Goal: Task Accomplishment & Management: Use online tool/utility

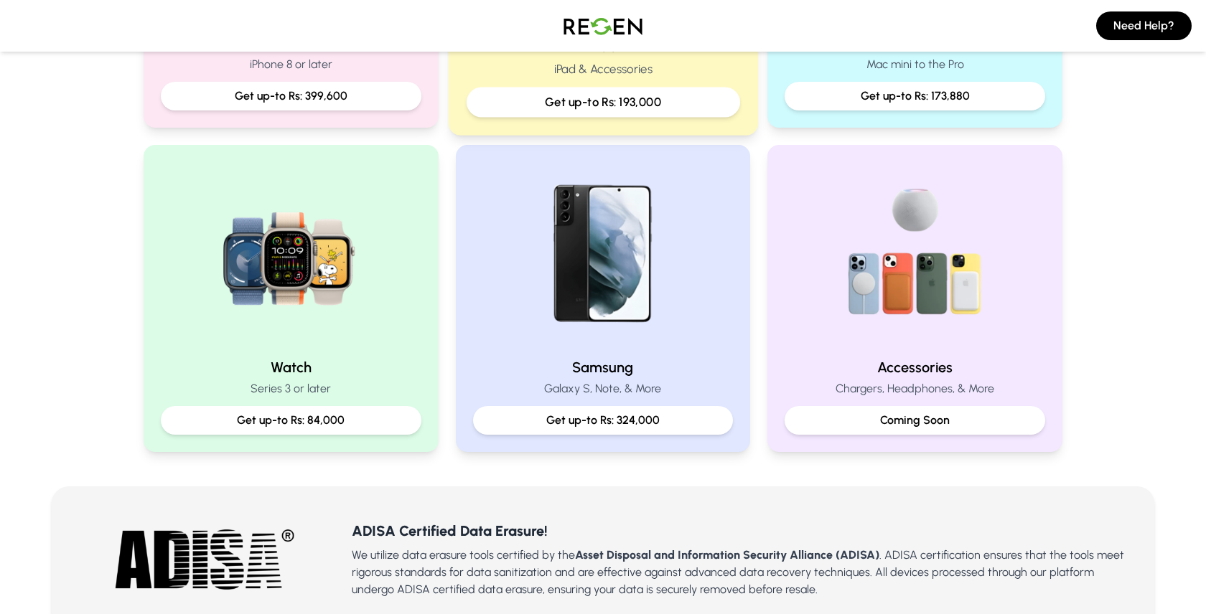
scroll to position [536, 0]
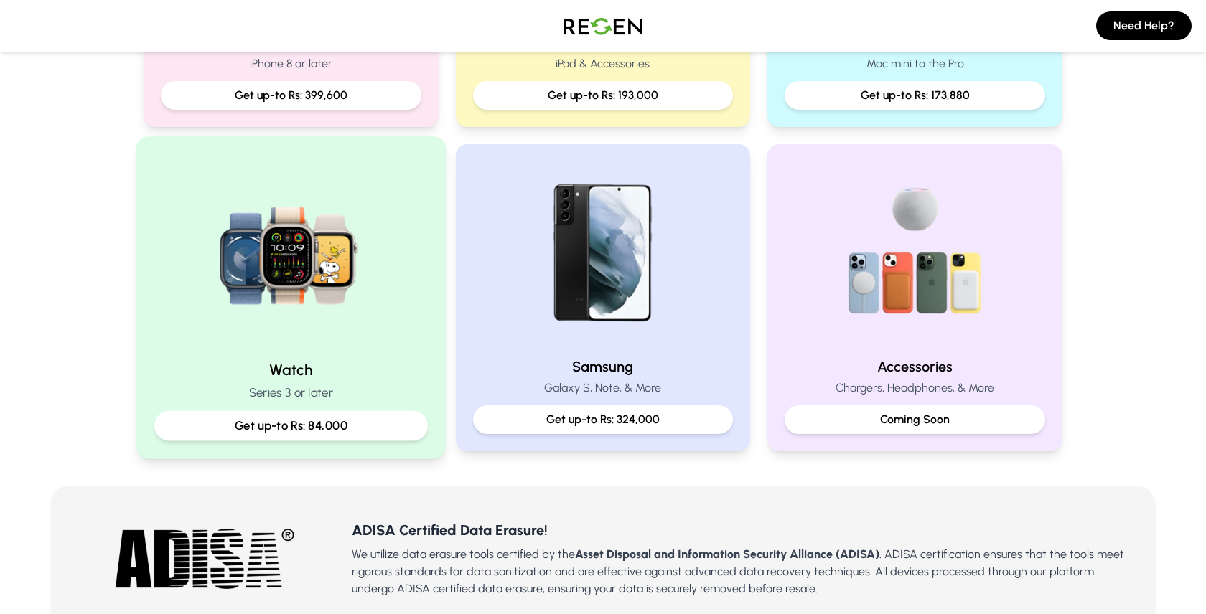
click at [294, 249] on img at bounding box center [290, 251] width 193 height 193
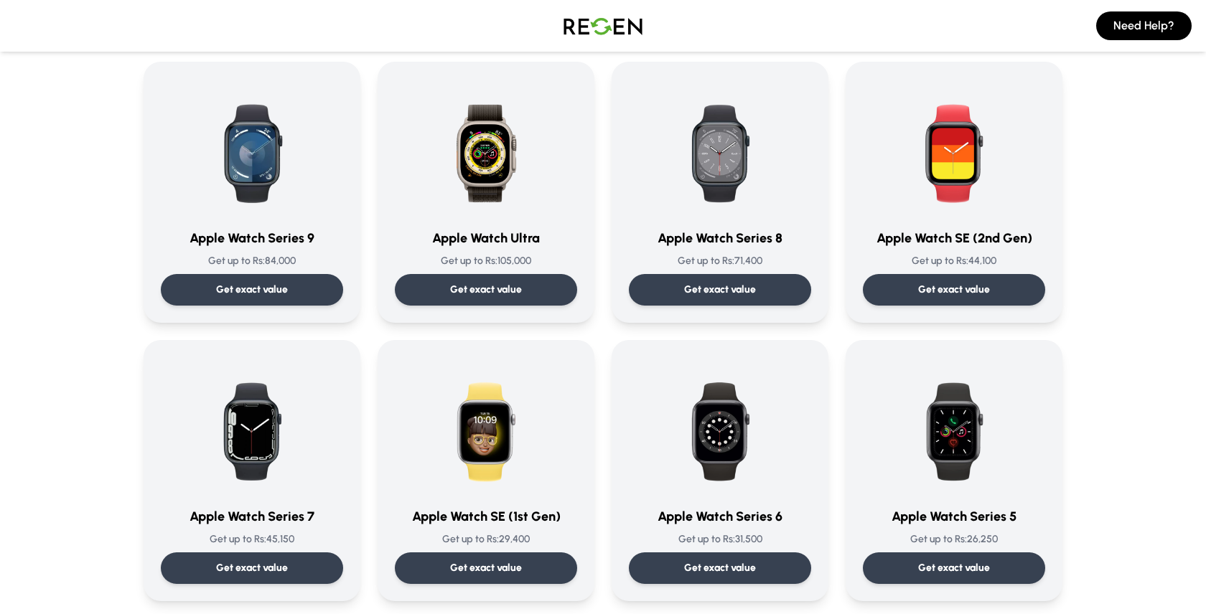
scroll to position [120, 0]
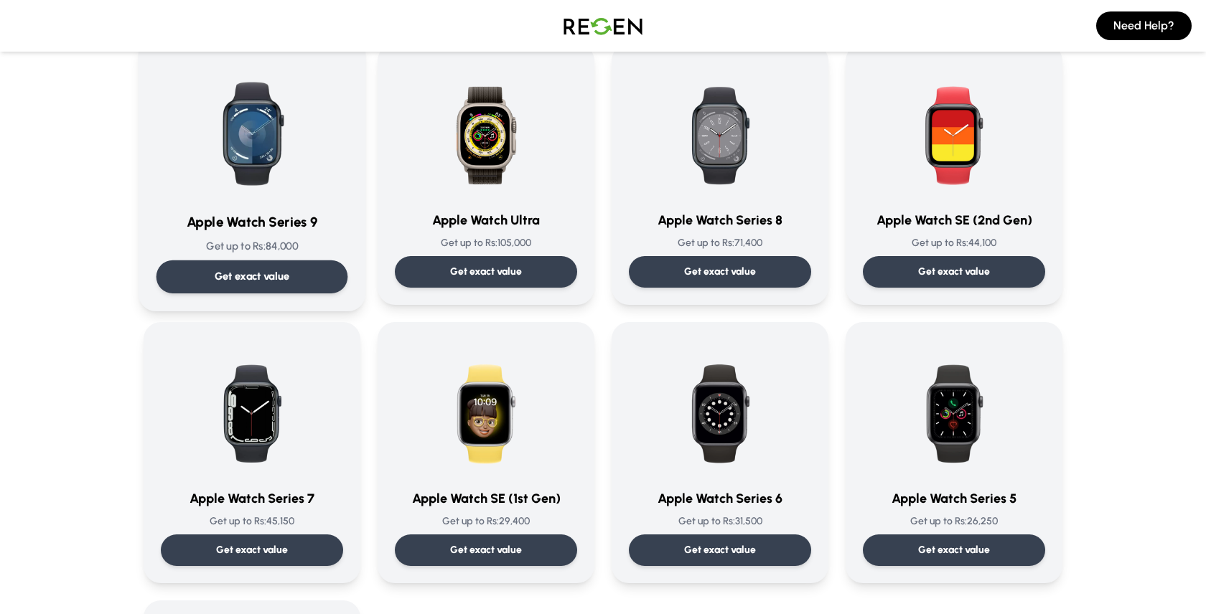
click at [281, 273] on p "Get exact value" at bounding box center [252, 276] width 75 height 15
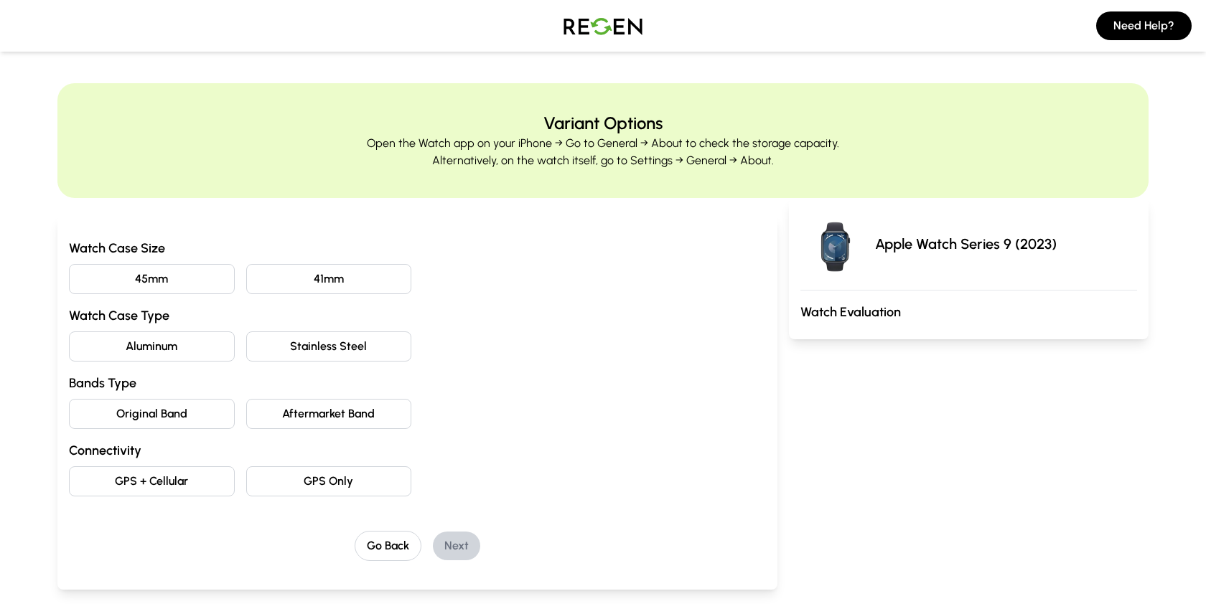
click at [166, 286] on button "45mm" at bounding box center [152, 279] width 166 height 30
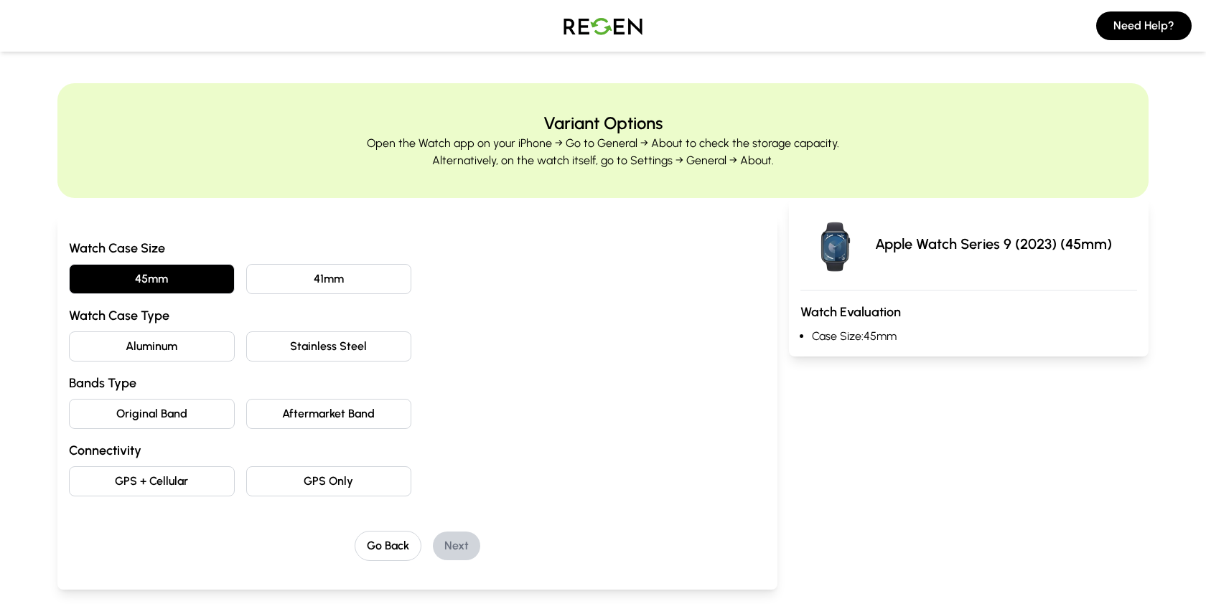
click at [178, 341] on button "Aluminum" at bounding box center [152, 347] width 166 height 30
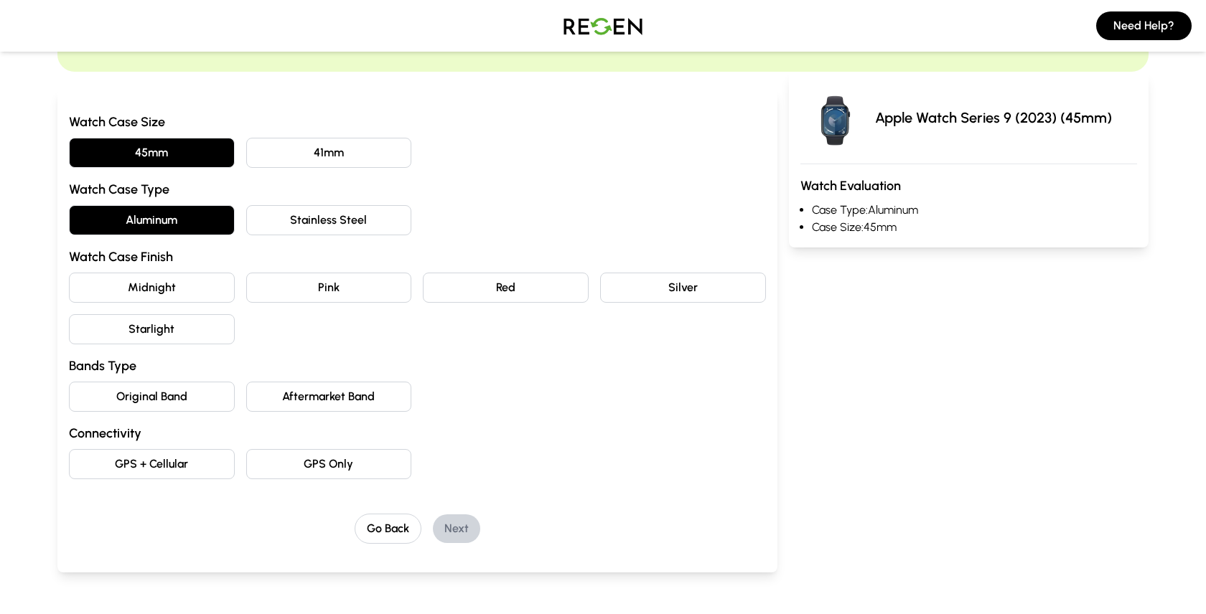
scroll to position [127, 0]
click at [196, 293] on button "Midnight" at bounding box center [152, 287] width 166 height 30
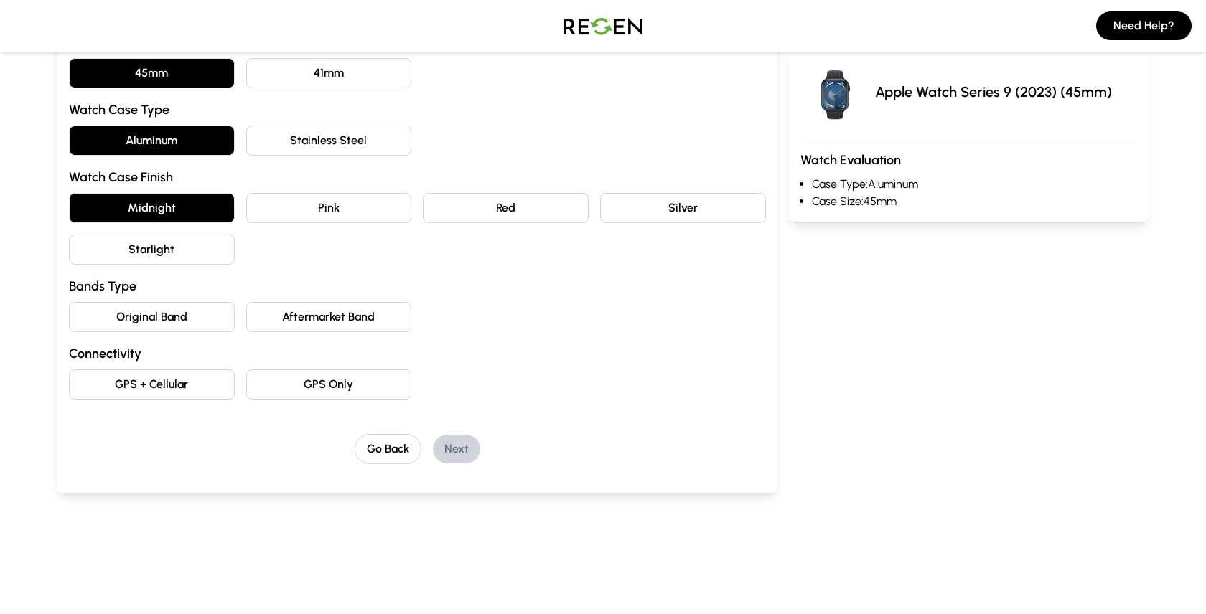
scroll to position [207, 0]
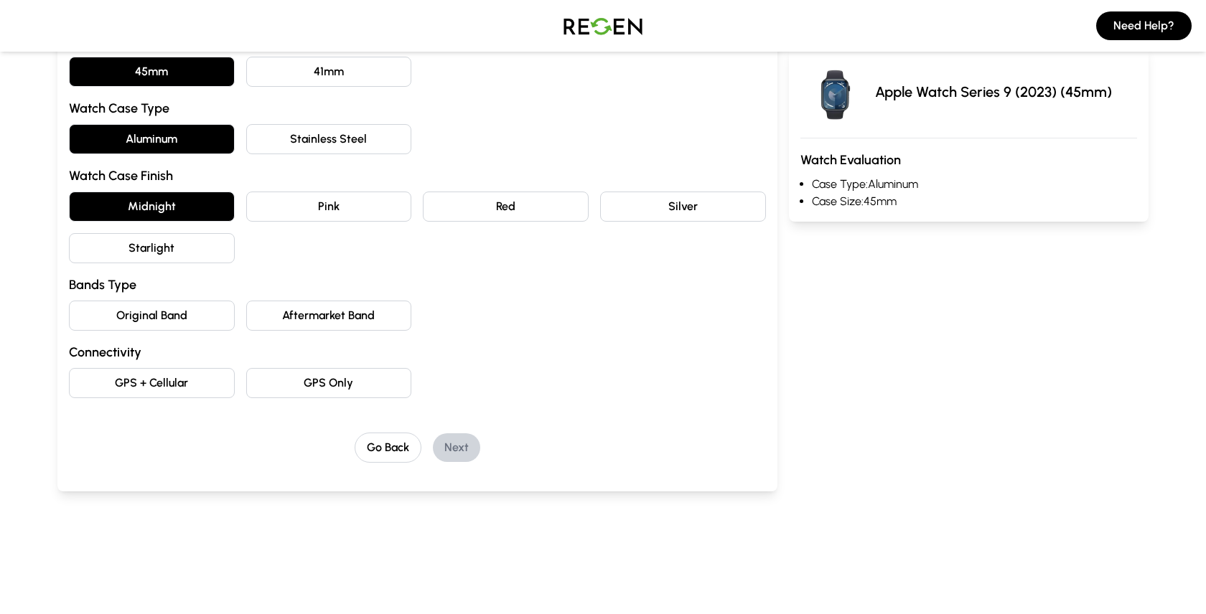
click at [169, 316] on button "Original Band" at bounding box center [152, 316] width 166 height 30
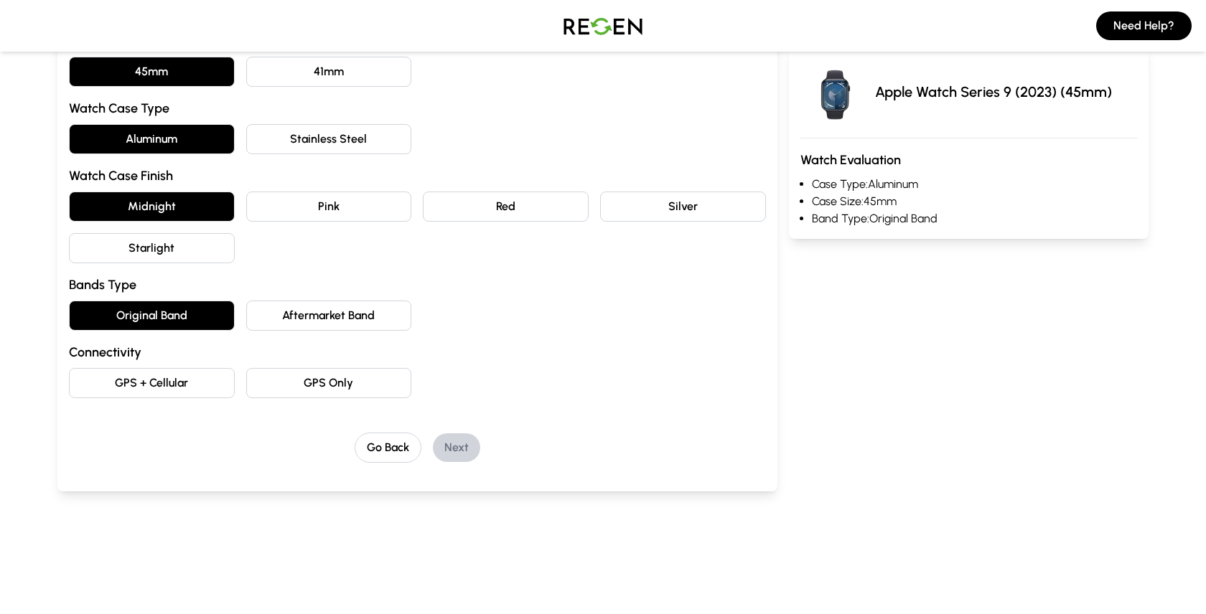
click at [288, 383] on button "GPS Only" at bounding box center [329, 383] width 166 height 30
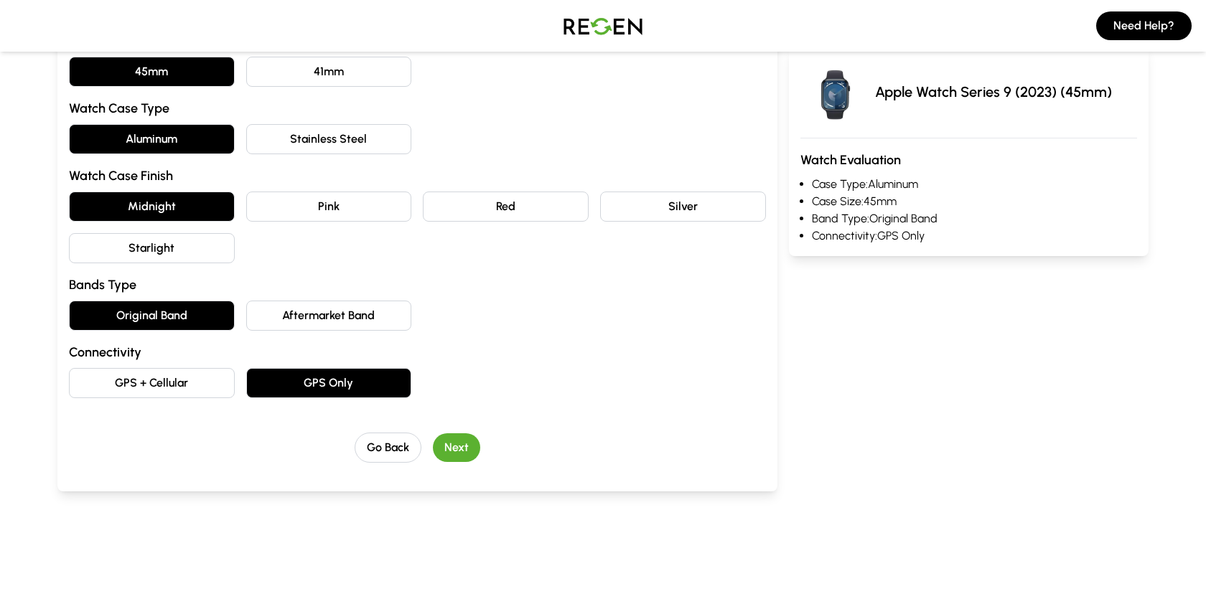
click at [456, 448] on button "Next" at bounding box center [456, 447] width 47 height 29
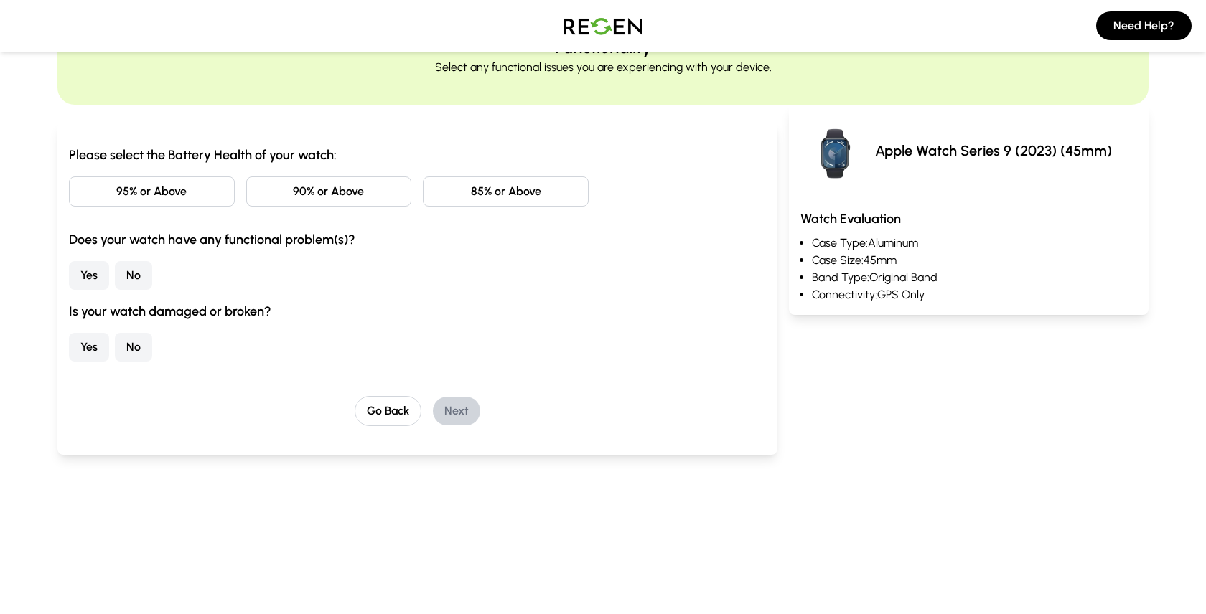
scroll to position [70, 0]
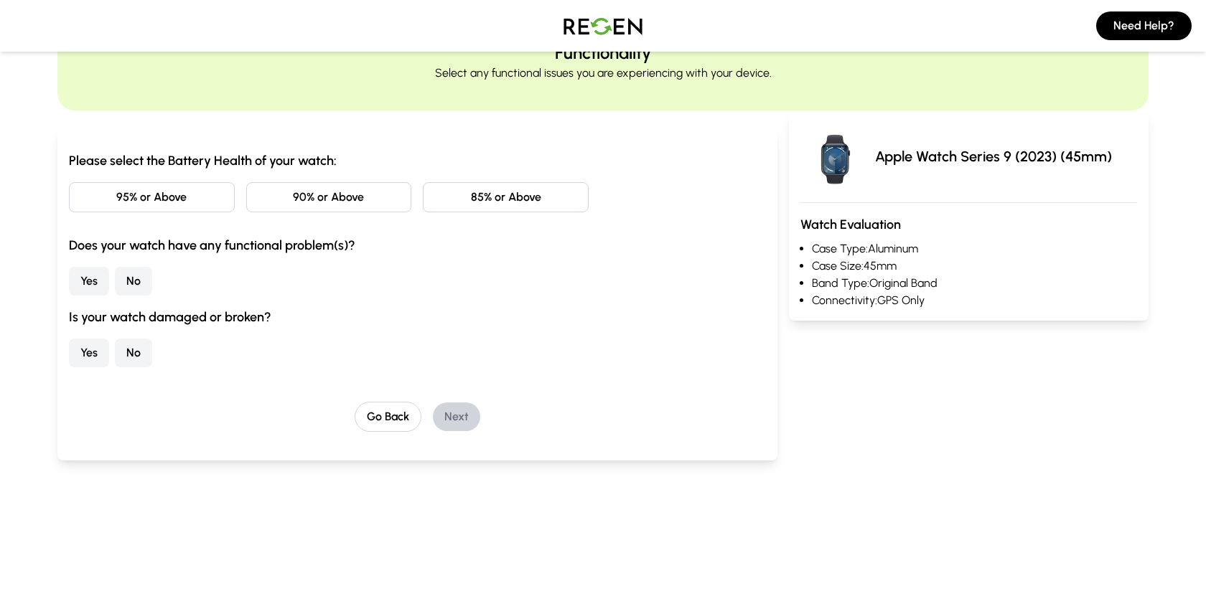
click at [197, 200] on button "95% or Above" at bounding box center [152, 197] width 166 height 30
click at [136, 284] on button "No" at bounding box center [133, 281] width 37 height 29
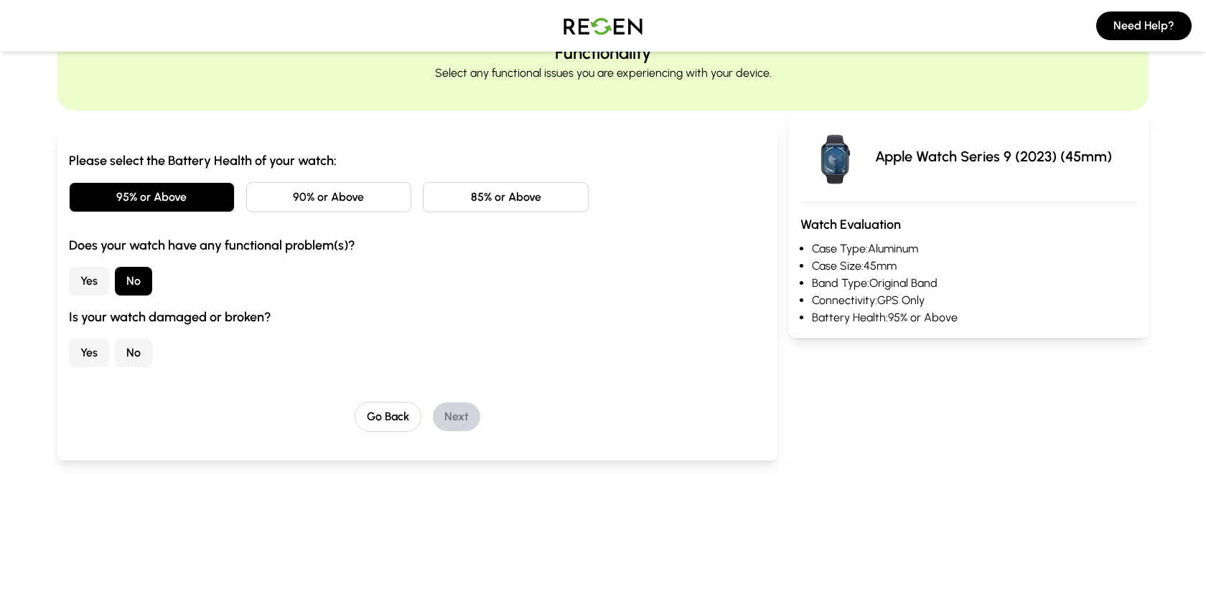
click at [138, 354] on button "No" at bounding box center [133, 353] width 37 height 29
click at [471, 419] on button "Next" at bounding box center [456, 417] width 47 height 29
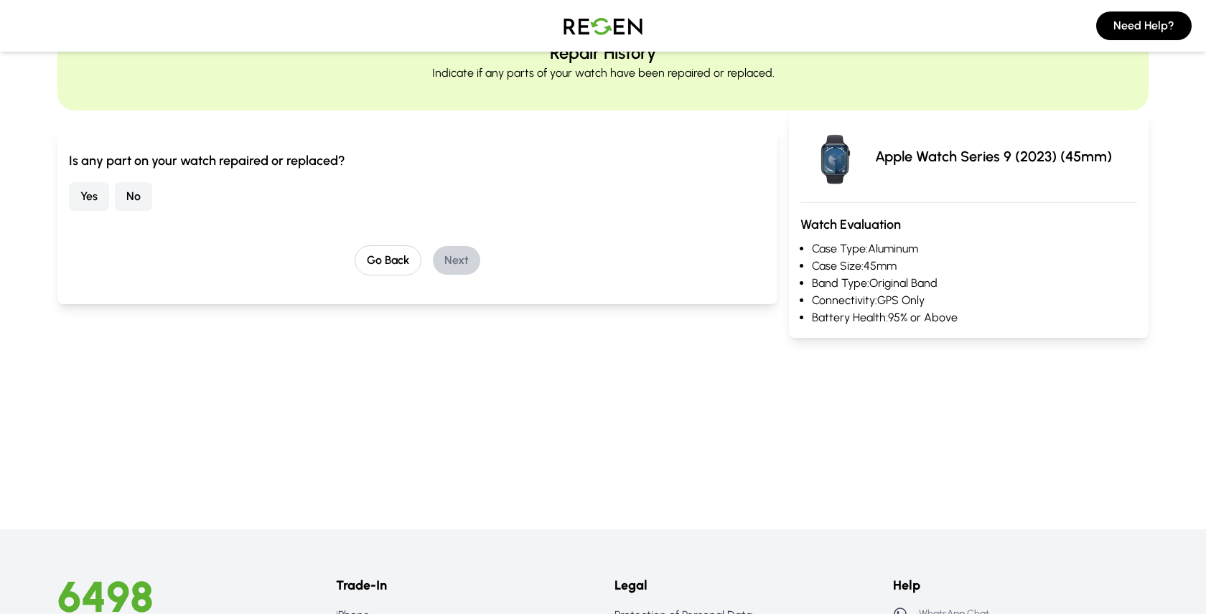
click at [134, 189] on button "No" at bounding box center [133, 196] width 37 height 29
click at [454, 255] on button "Next" at bounding box center [456, 260] width 47 height 29
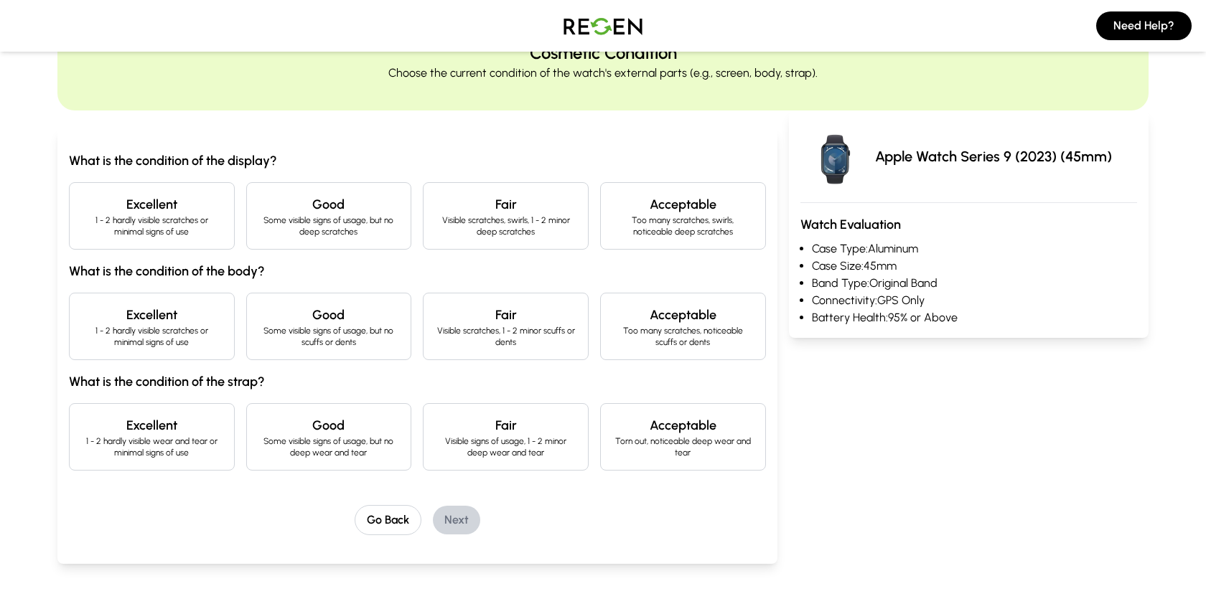
click at [374, 232] on p "Some visible signs of usage, but no deep scratches" at bounding box center [328, 226] width 141 height 23
click at [188, 322] on h4 "Excellent" at bounding box center [151, 315] width 141 height 20
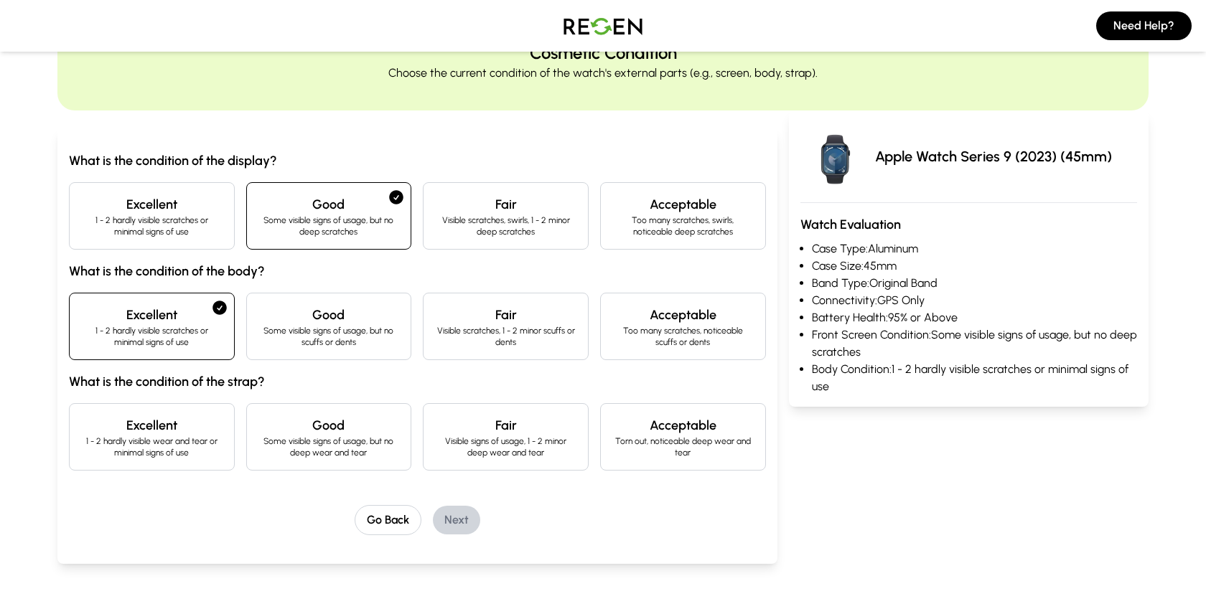
click at [173, 432] on h4 "Excellent" at bounding box center [151, 425] width 141 height 20
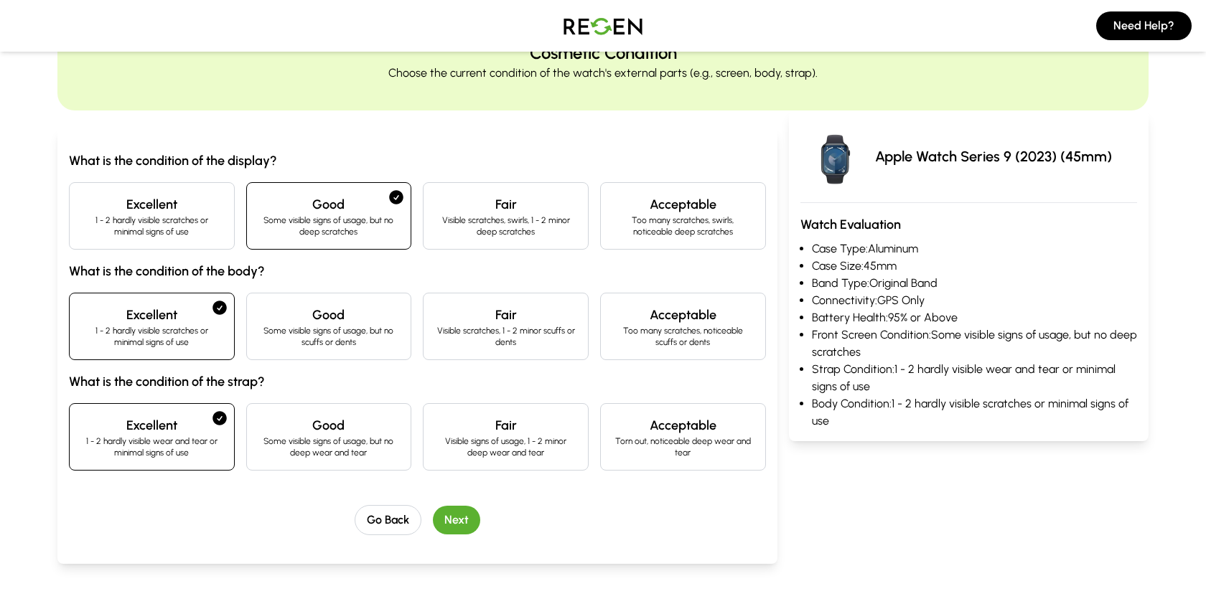
click at [457, 528] on button "Next" at bounding box center [456, 520] width 47 height 29
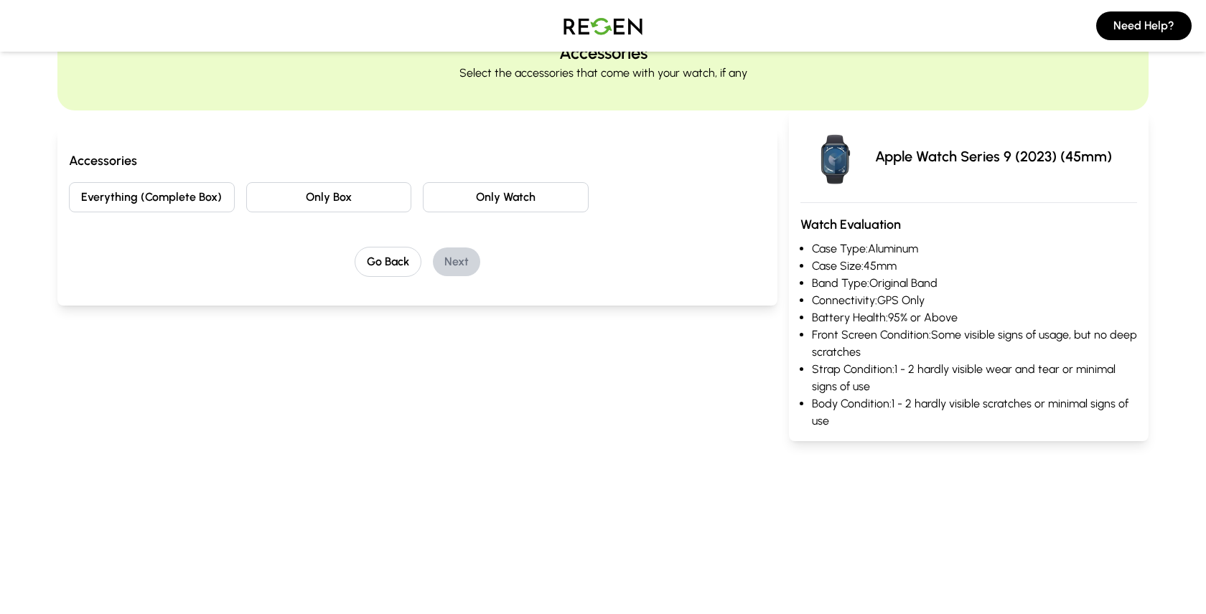
click at [178, 201] on button "Everything (Complete Box)" at bounding box center [152, 197] width 166 height 30
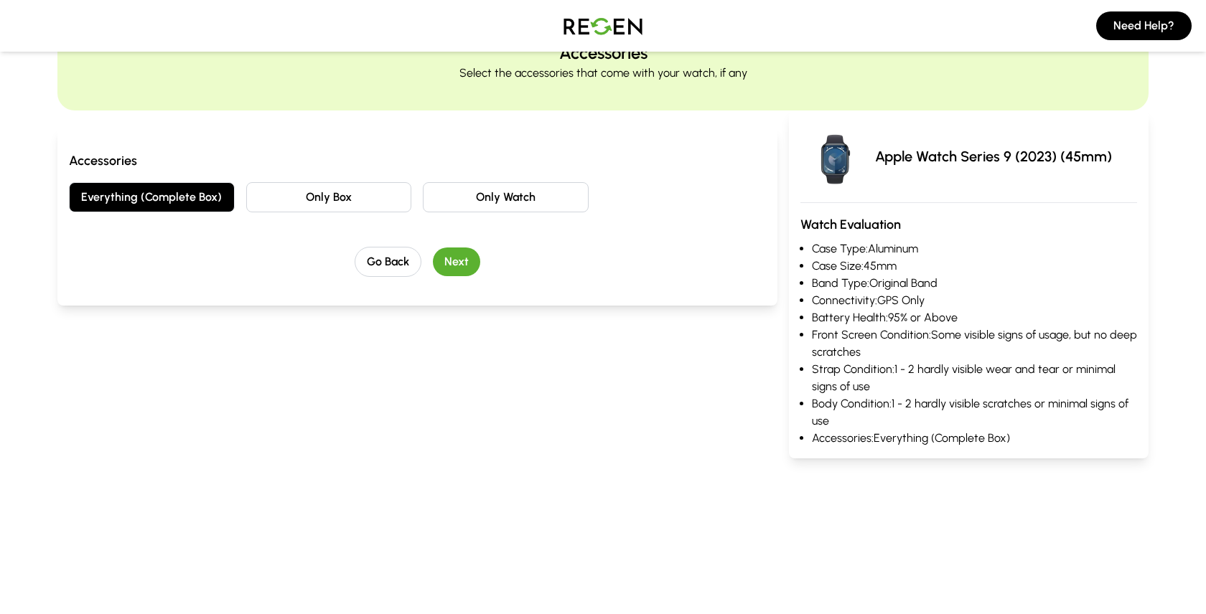
click at [463, 262] on button "Next" at bounding box center [456, 262] width 47 height 29
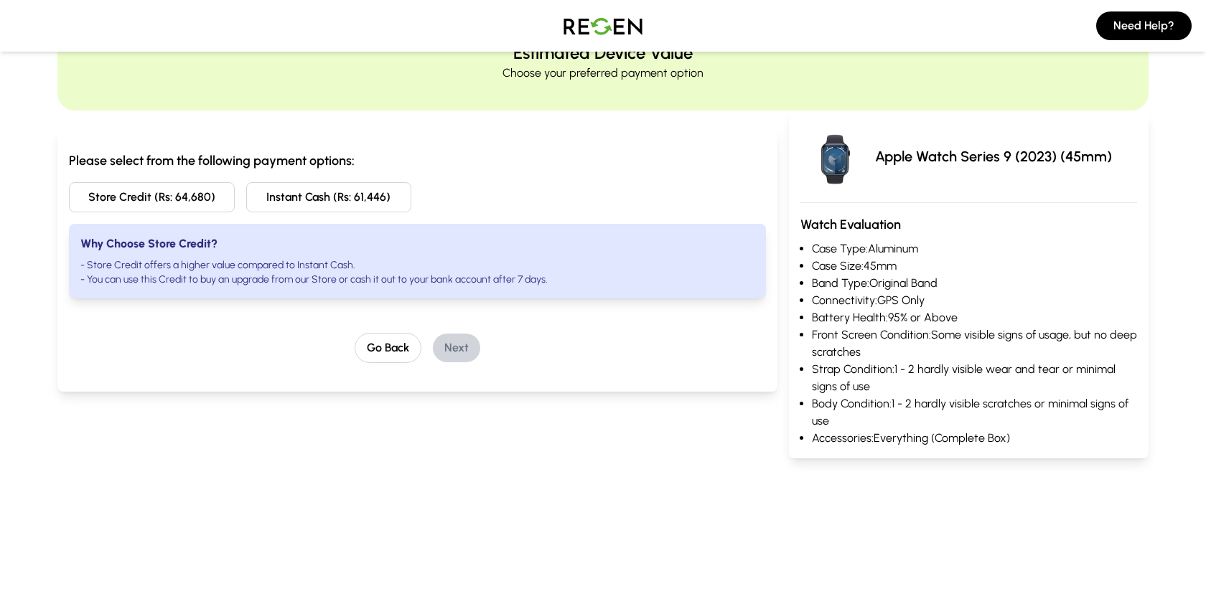
click at [287, 202] on button "Instant Cash (Rs: 61,446)" at bounding box center [329, 197] width 166 height 30
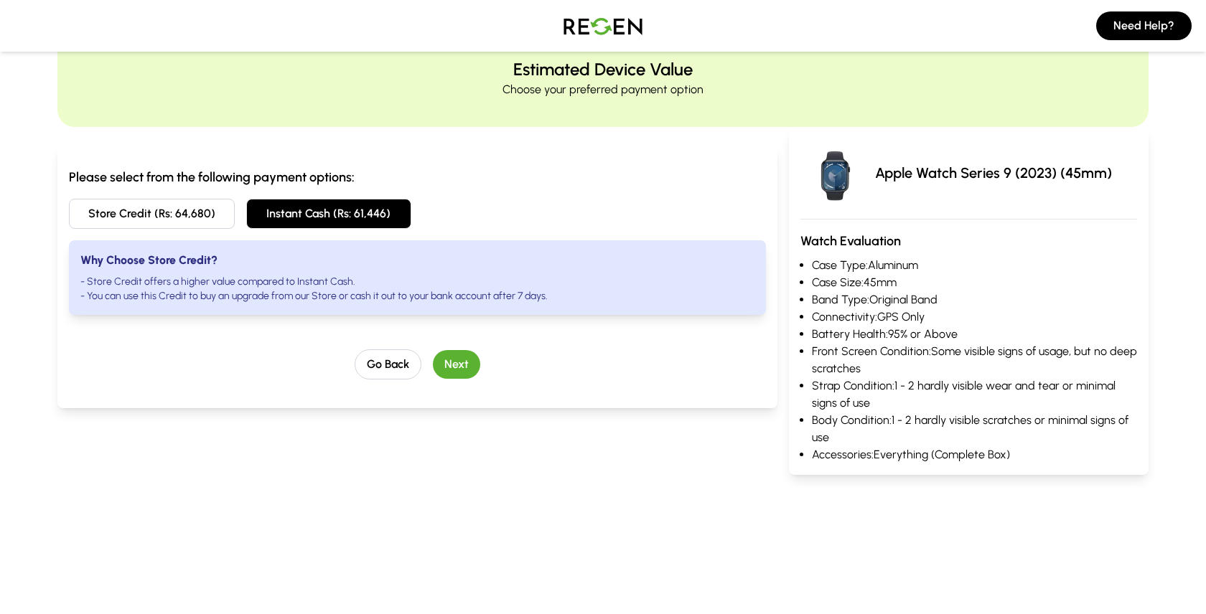
scroll to position [55, 0]
click at [459, 365] on button "Next" at bounding box center [456, 363] width 47 height 29
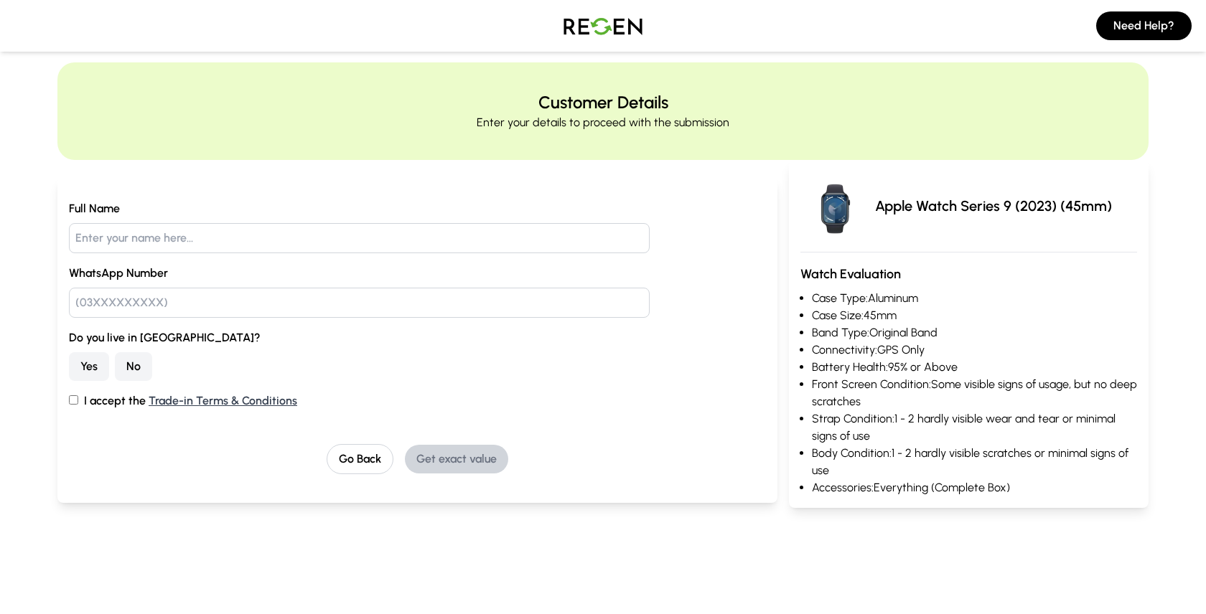
scroll to position [0, 0]
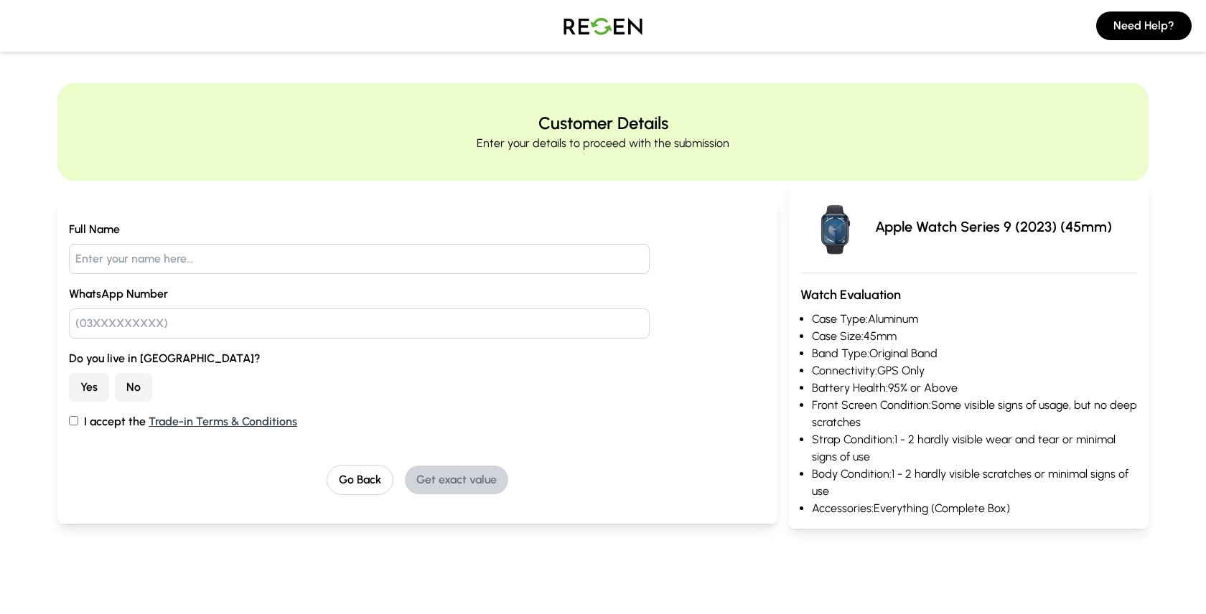
click at [99, 391] on button "Yes" at bounding box center [89, 387] width 40 height 29
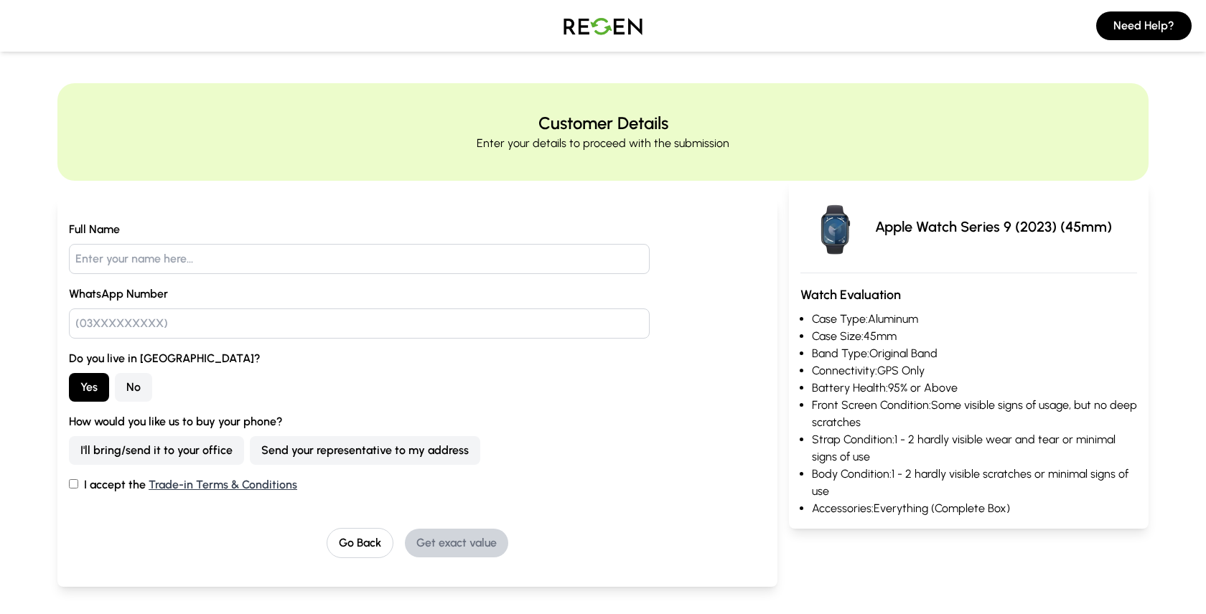
click at [325, 449] on button "Send your representative to my address" at bounding box center [365, 450] width 230 height 29
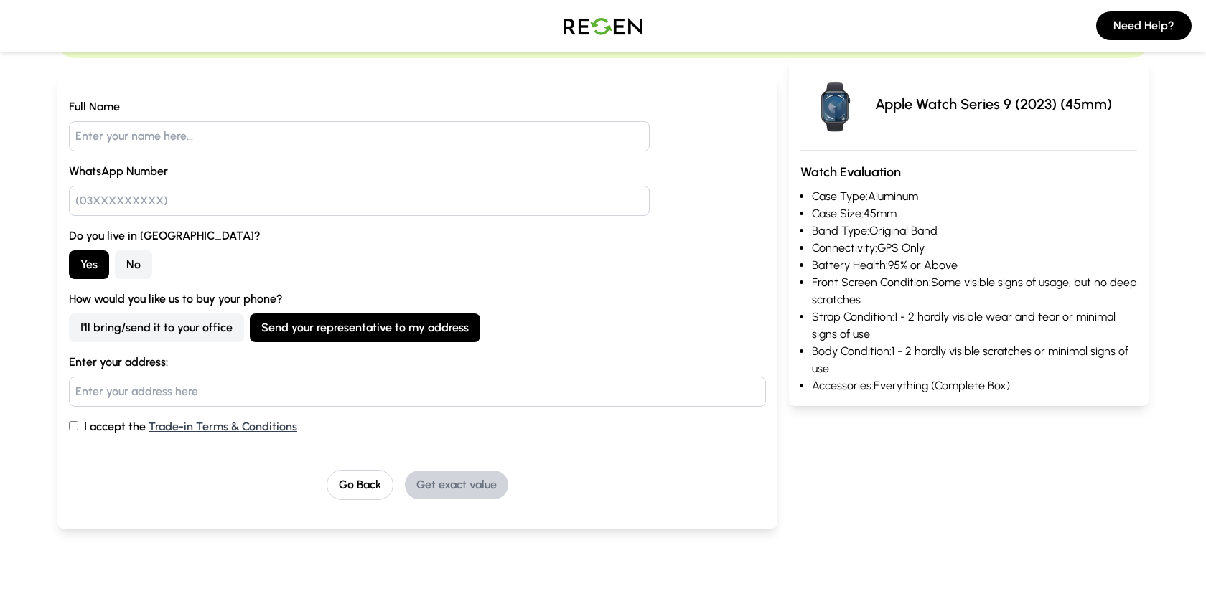
scroll to position [123, 0]
click at [75, 429] on input "I accept the Trade-in Terms & Conditions" at bounding box center [73, 425] width 9 height 9
checkbox input "true"
click at [256, 132] on input "text" at bounding box center [359, 136] width 581 height 30
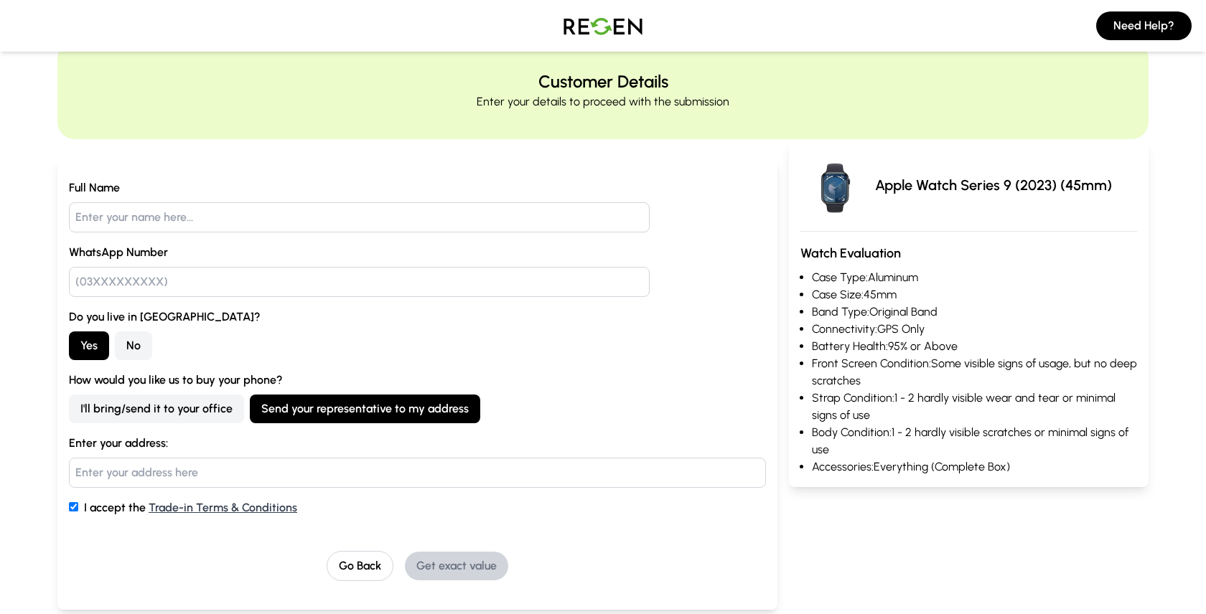
scroll to position [0, 0]
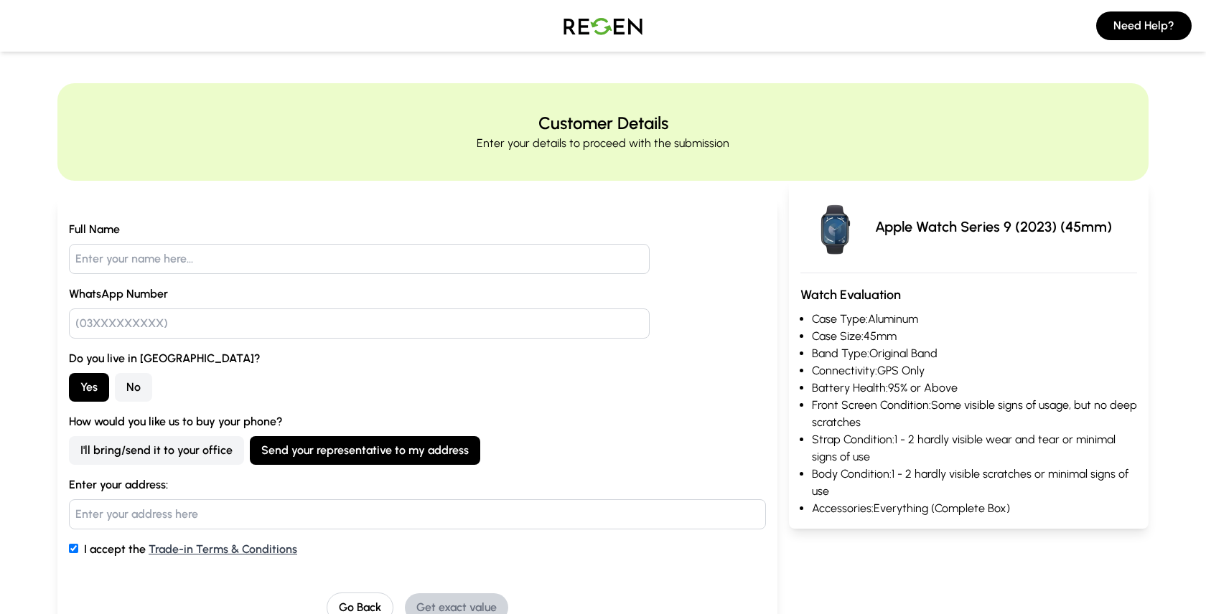
click at [596, 32] on img at bounding box center [603, 26] width 100 height 40
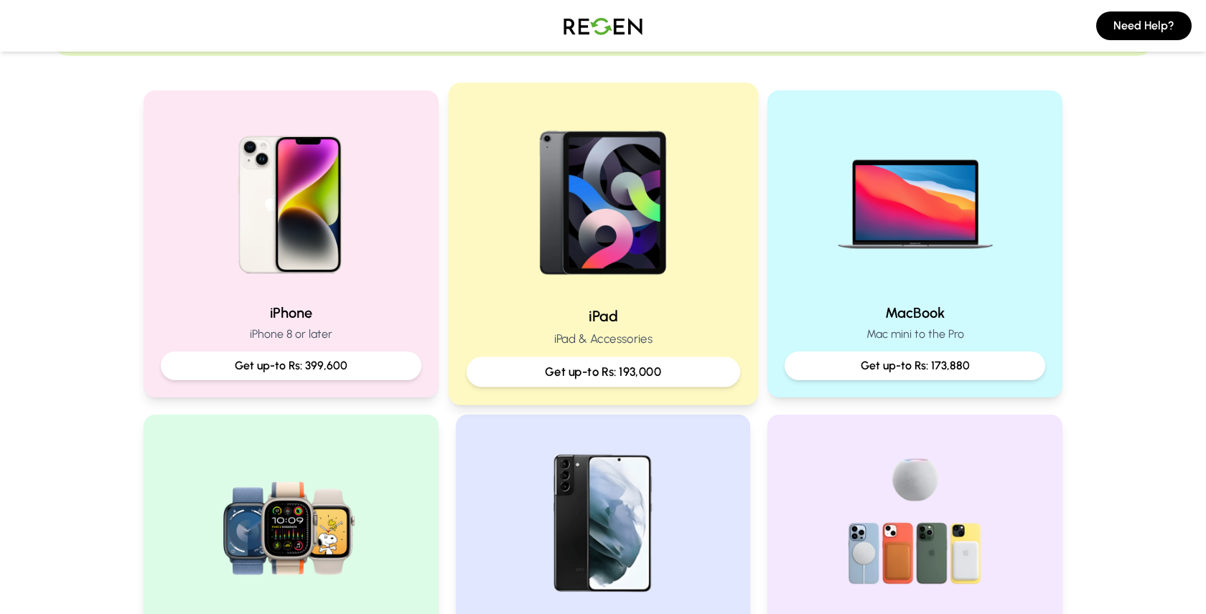
scroll to position [272, 0]
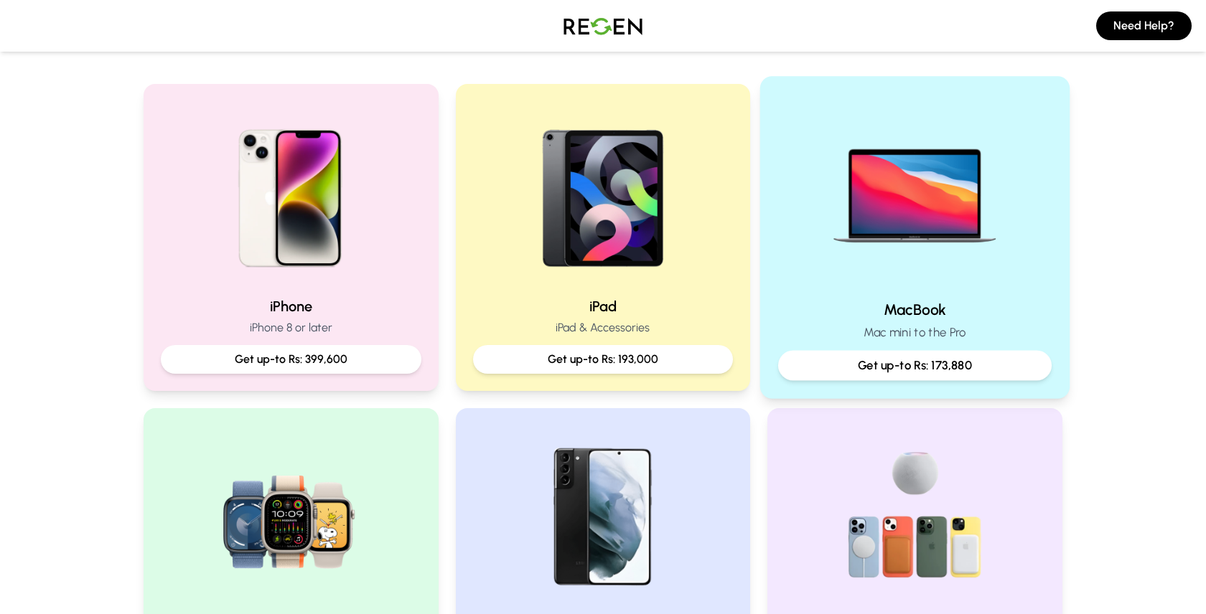
click at [936, 261] on img at bounding box center [914, 191] width 193 height 193
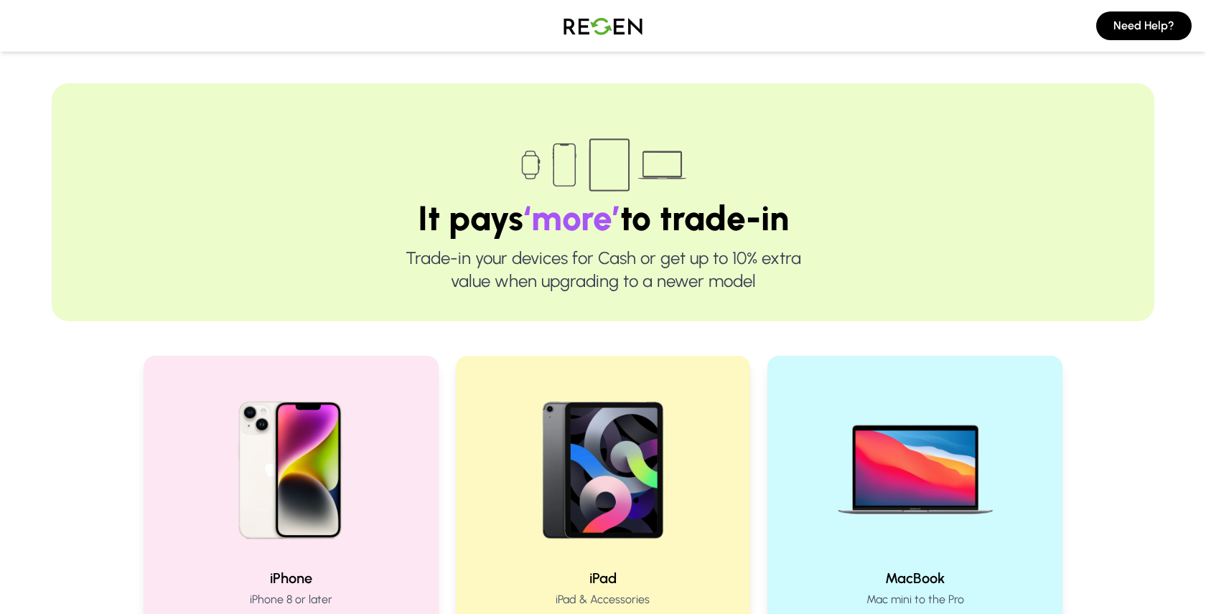
click at [603, 25] on img at bounding box center [603, 26] width 100 height 40
click at [578, 29] on img at bounding box center [603, 26] width 100 height 40
